Goal: Task Accomplishment & Management: Manage account settings

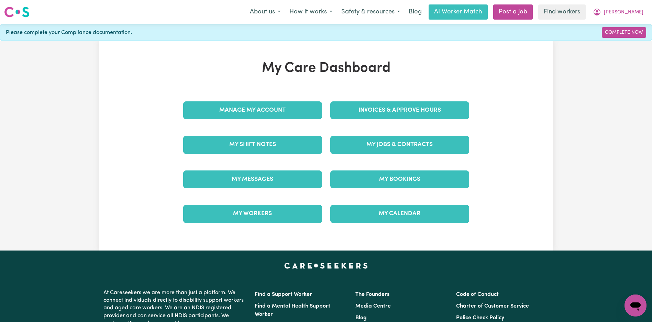
click at [387, 158] on div "My Jobs & Contracts" at bounding box center [399, 144] width 147 height 34
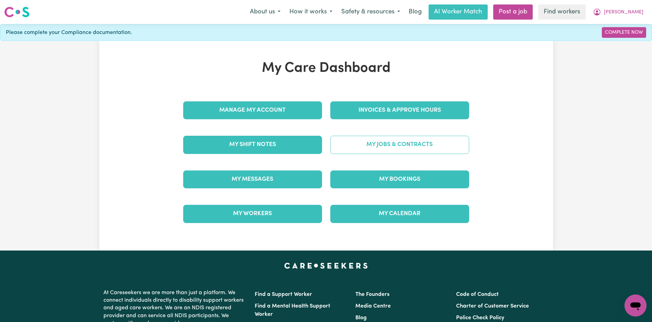
click at [389, 154] on link "My Jobs & Contracts" at bounding box center [399, 145] width 139 height 18
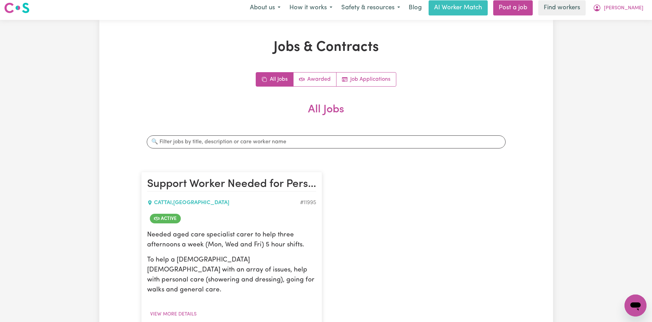
scroll to position [117, 0]
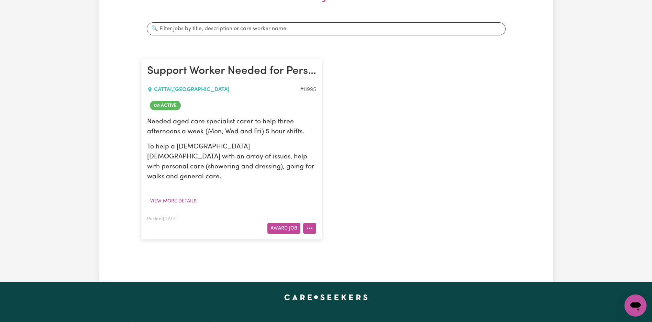
click at [307, 225] on icon "More options" at bounding box center [309, 228] width 7 height 7
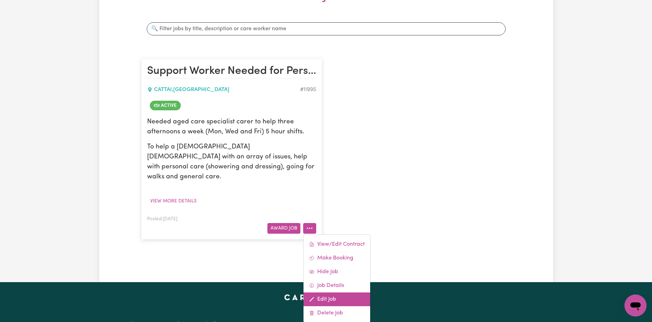
click at [325, 292] on link "Edit Job" at bounding box center [336, 299] width 67 height 14
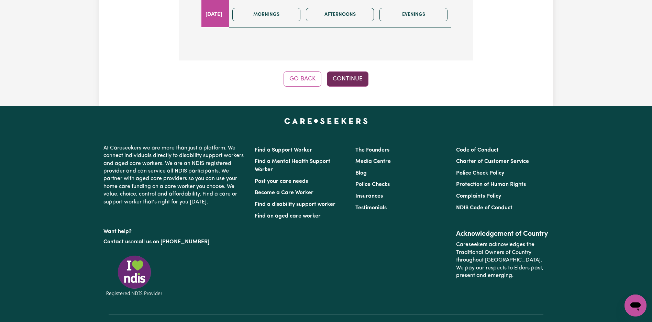
click at [354, 83] on button "Continue" at bounding box center [348, 78] width 42 height 15
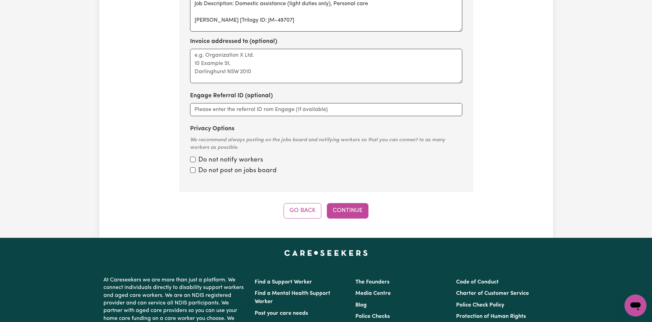
scroll to position [395, 0]
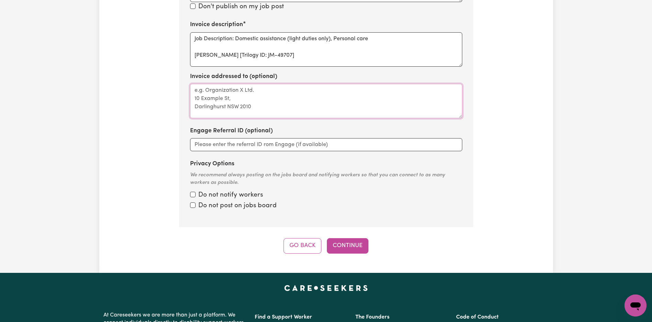
click at [282, 91] on textarea "Invoice addressed to (optional)" at bounding box center [326, 101] width 272 height 34
paste textarea "Personal care"
type textarea "Personal care"
click at [301, 53] on textarea "Job Description: Domestic assistance (light duties only), Personal care [PERSON…" at bounding box center [326, 49] width 272 height 34
paste textarea "Personal care"
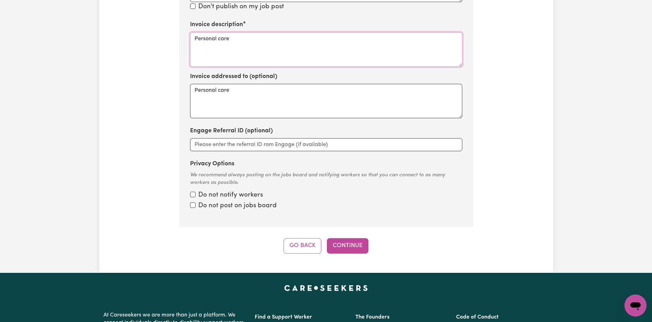
type textarea "Personal care"
click at [311, 98] on textarea "Personal care" at bounding box center [326, 101] width 272 height 34
click at [347, 246] on button "Continue" at bounding box center [348, 245] width 42 height 15
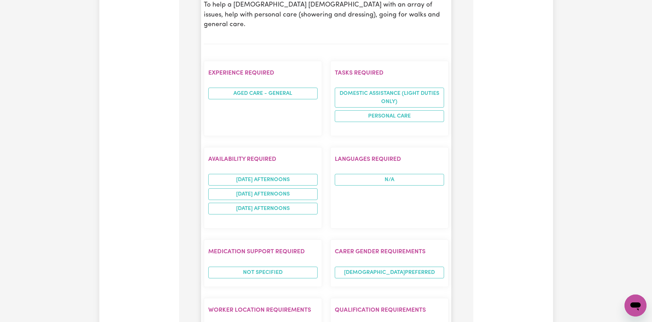
scroll to position [588, 0]
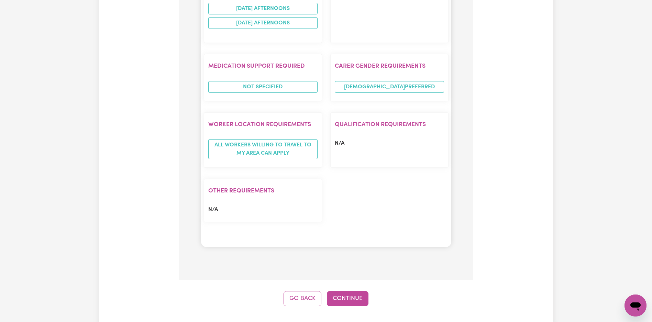
click at [352, 291] on button "Continue" at bounding box center [348, 298] width 42 height 15
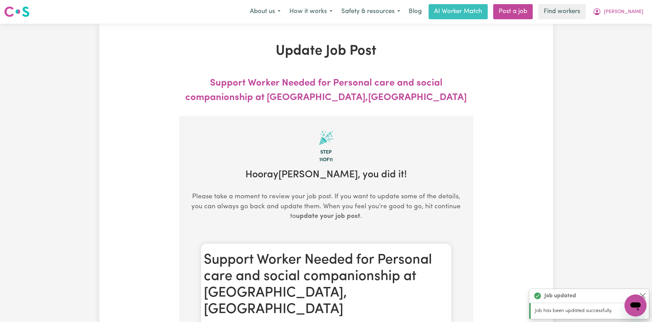
scroll to position [0, 0]
click at [636, 12] on span "[PERSON_NAME]" at bounding box center [624, 13] width 40 height 8
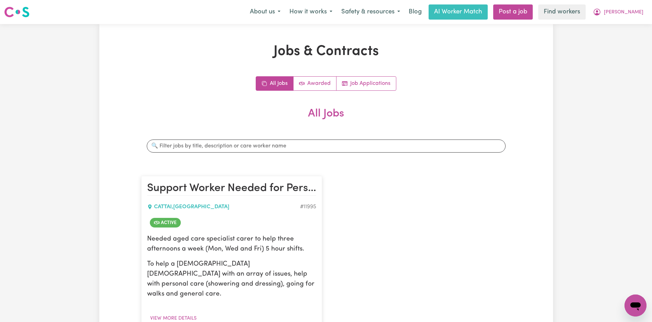
click at [628, 37] on div "Jobs & Contracts All Jobs Awarded Job Applications All Jobs Search jobs Support…" at bounding box center [326, 211] width 652 height 375
click at [635, 14] on span "[PERSON_NAME]" at bounding box center [624, 13] width 40 height 8
click at [627, 31] on link "My Dashboard" at bounding box center [620, 26] width 54 height 13
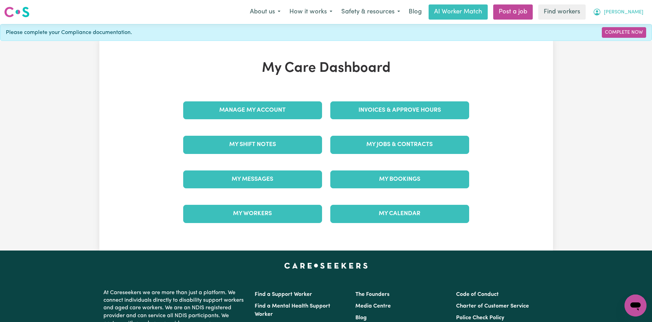
click at [634, 14] on span "[PERSON_NAME]" at bounding box center [624, 13] width 40 height 8
click at [623, 42] on link "Logout" at bounding box center [620, 39] width 54 height 13
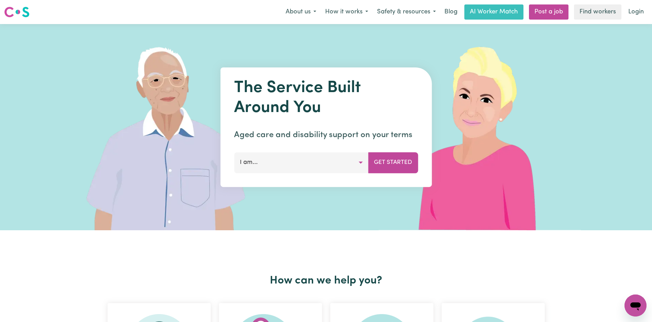
click at [635, 13] on link "Login" at bounding box center [636, 11] width 24 height 15
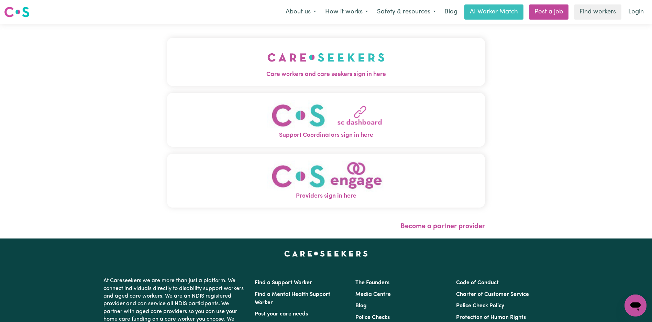
click at [167, 70] on span "Care workers and care seekers sign in here" at bounding box center [326, 74] width 318 height 9
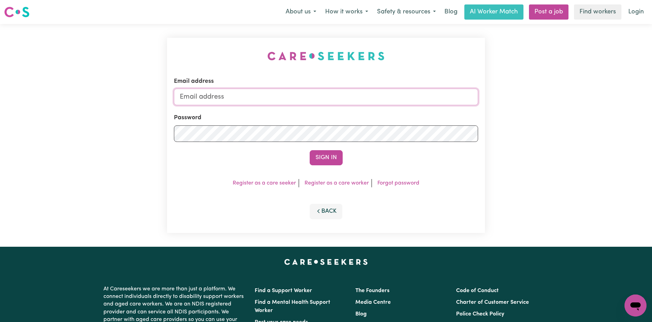
click at [353, 98] on input "Email address" at bounding box center [326, 97] width 304 height 16
type input "[EMAIL_ADDRESS][DOMAIN_NAME]"
click at [330, 160] on button "Sign In" at bounding box center [326, 157] width 33 height 15
